Goal: Task Accomplishment & Management: Complete application form

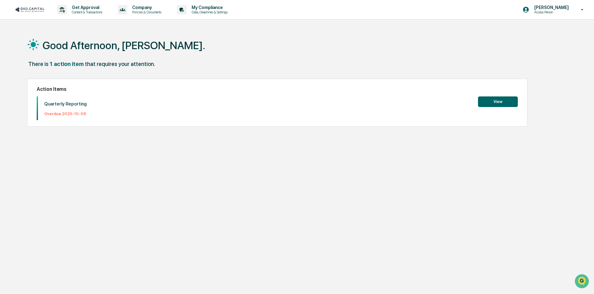
click at [499, 101] on button "View" at bounding box center [498, 101] width 40 height 11
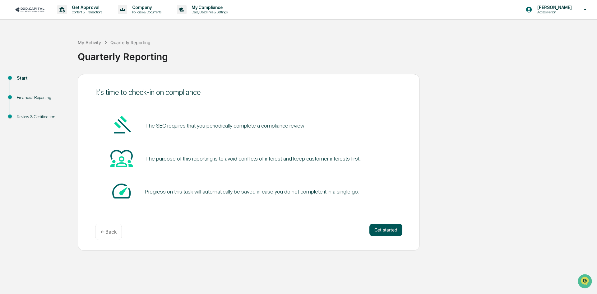
click at [392, 227] on button "Get started" at bounding box center [386, 230] width 33 height 12
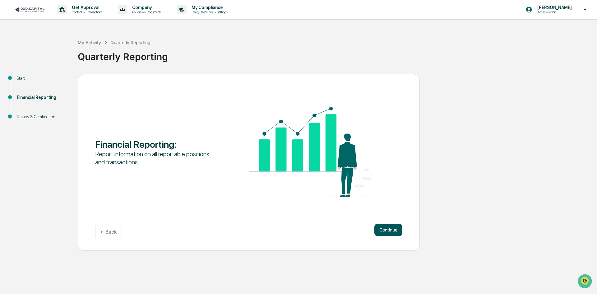
click at [388, 227] on button "Continue" at bounding box center [389, 230] width 28 height 12
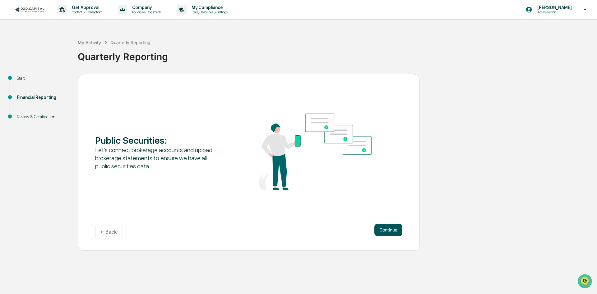
click at [390, 229] on button "Continue" at bounding box center [389, 230] width 28 height 12
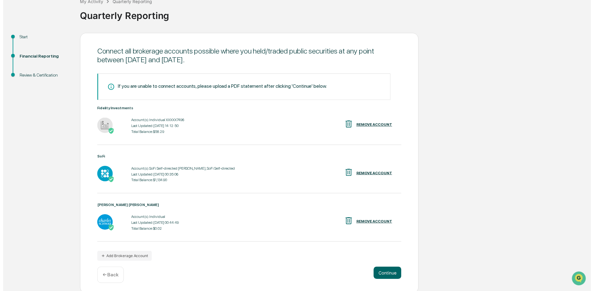
scroll to position [43, 0]
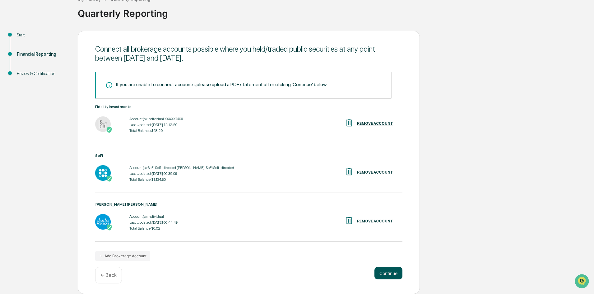
click at [386, 270] on button "Continue" at bounding box center [389, 273] width 28 height 12
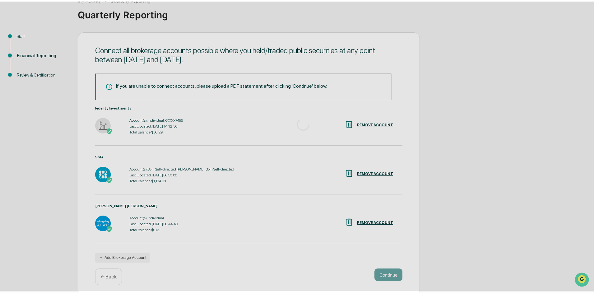
scroll to position [0, 0]
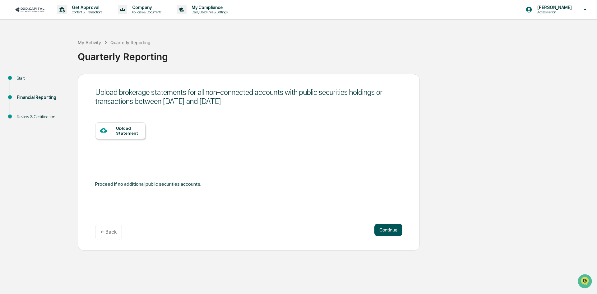
click at [390, 230] on button "Continue" at bounding box center [389, 230] width 28 height 12
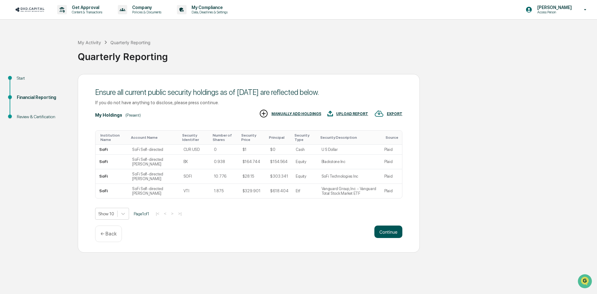
click at [381, 228] on button "Continue" at bounding box center [389, 232] width 28 height 12
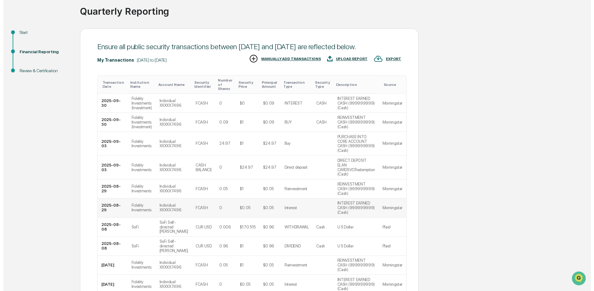
scroll to position [93, 0]
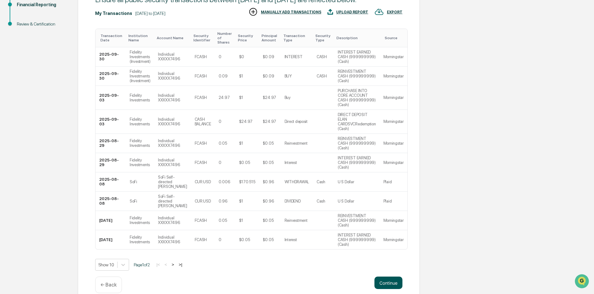
click at [389, 277] on button "Continue" at bounding box center [389, 283] width 28 height 12
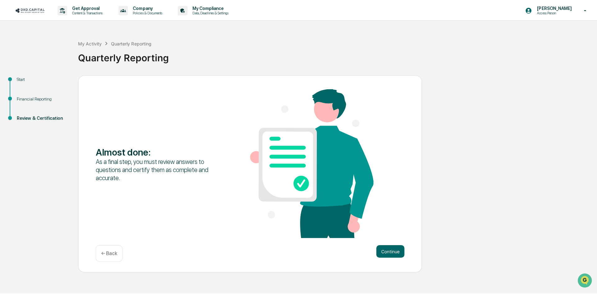
scroll to position [0, 0]
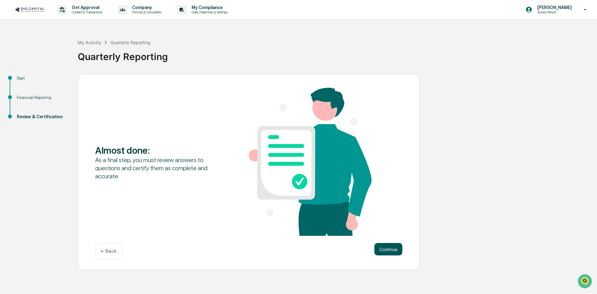
click at [384, 247] on button "Continue" at bounding box center [389, 249] width 28 height 12
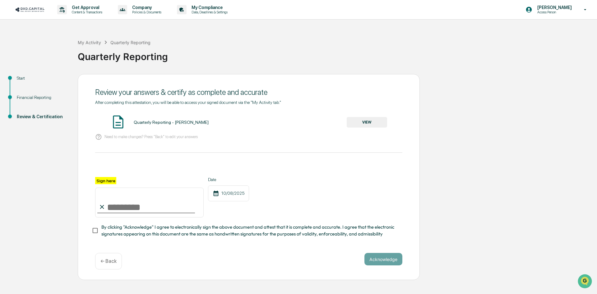
click at [352, 122] on button "VIEW" at bounding box center [367, 122] width 40 height 11
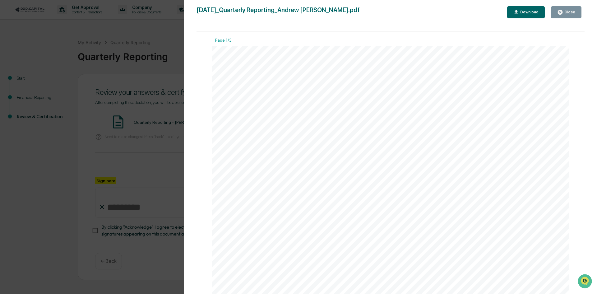
click at [563, 12] on icon "button" at bounding box center [561, 12] width 6 height 6
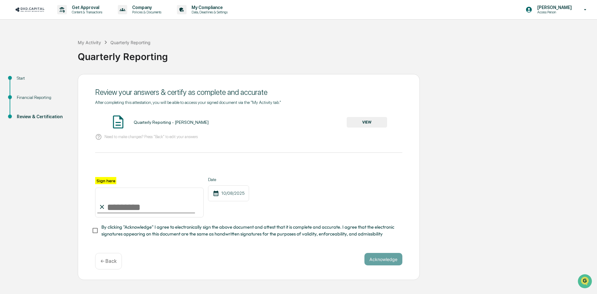
click at [136, 210] on input "Sign here" at bounding box center [149, 203] width 109 height 30
type input "**********"
click at [386, 263] on button "Acknowledge" at bounding box center [384, 259] width 38 height 12
